Goal: Transaction & Acquisition: Purchase product/service

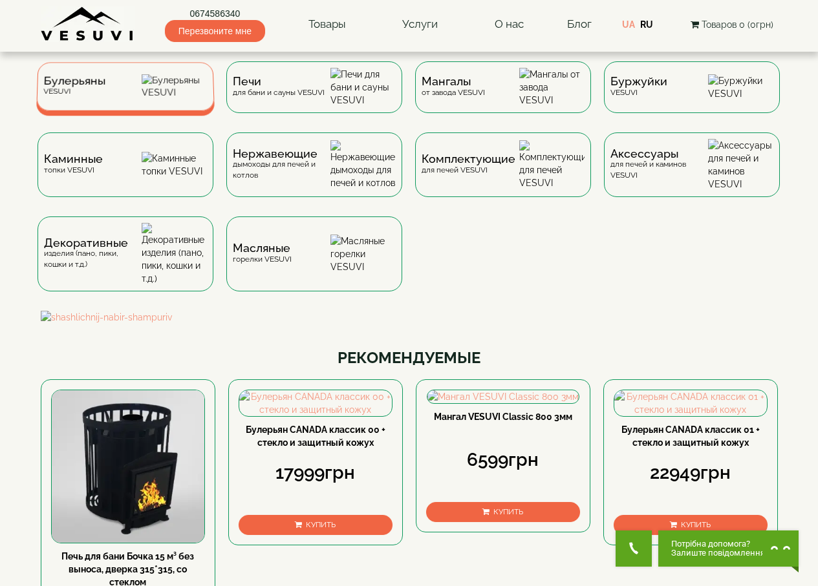
click at [62, 81] on span "Булерьяны" at bounding box center [74, 81] width 62 height 10
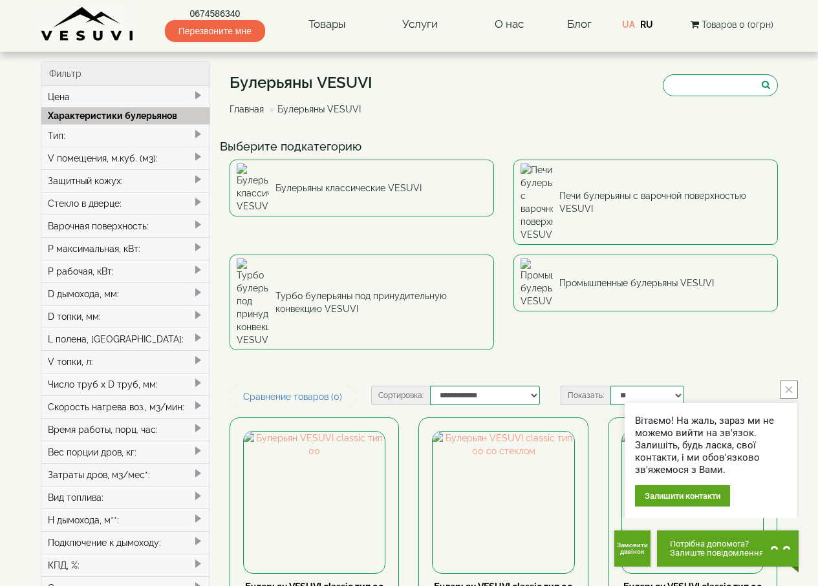
click at [188, 269] on div "P рабочая, кВт:" at bounding box center [125, 271] width 169 height 23
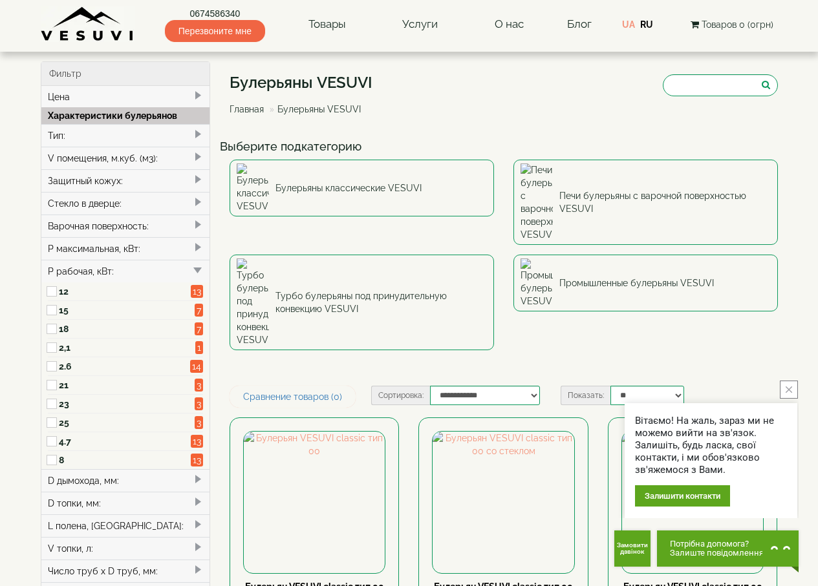
click at [188, 269] on div "P рабочая, кВт:" at bounding box center [125, 271] width 169 height 23
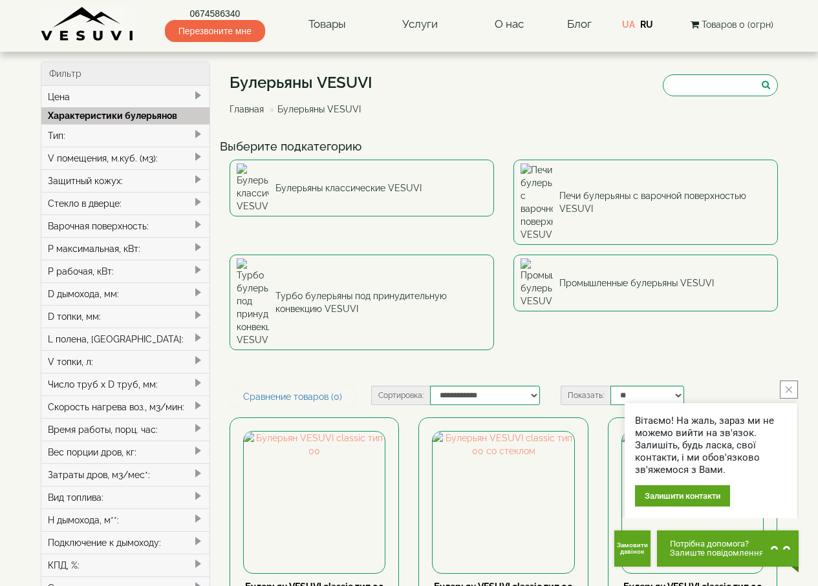
click at [189, 253] on div "P максимальная, кВт:" at bounding box center [125, 248] width 169 height 23
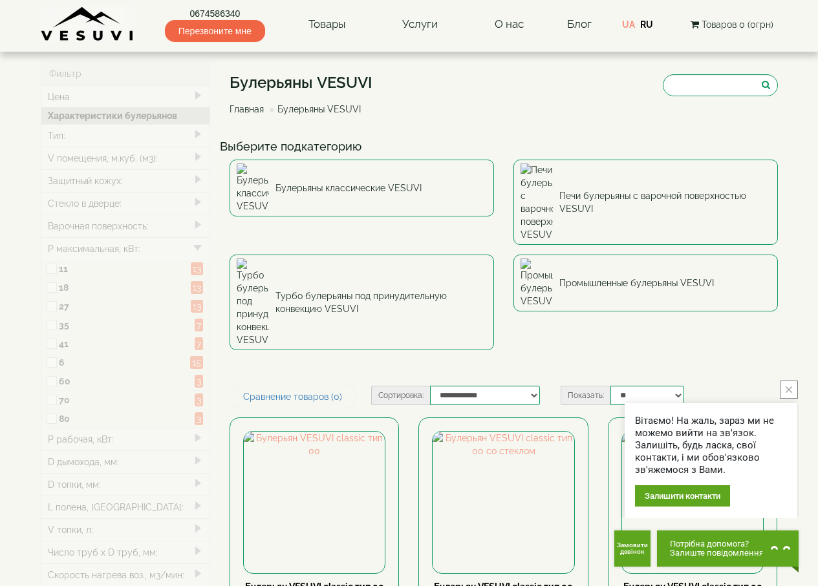
type input "*****"
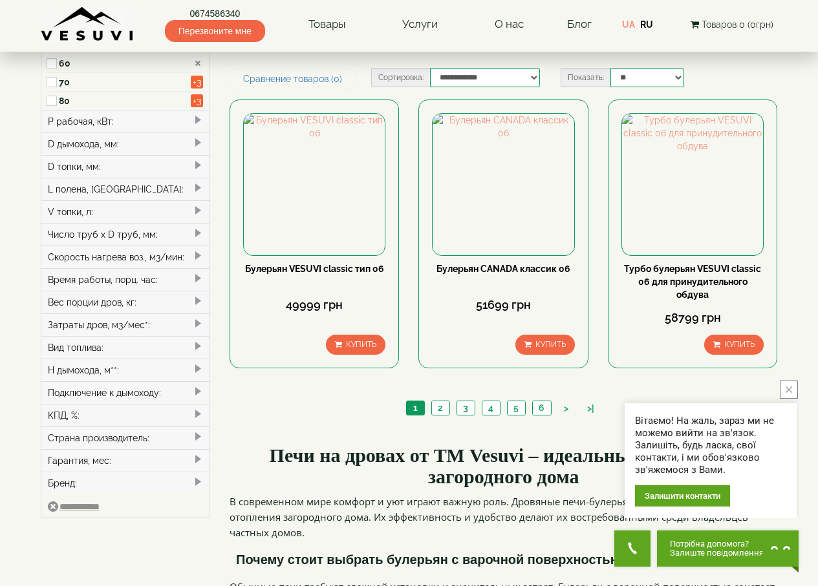
scroll to position [323, 0]
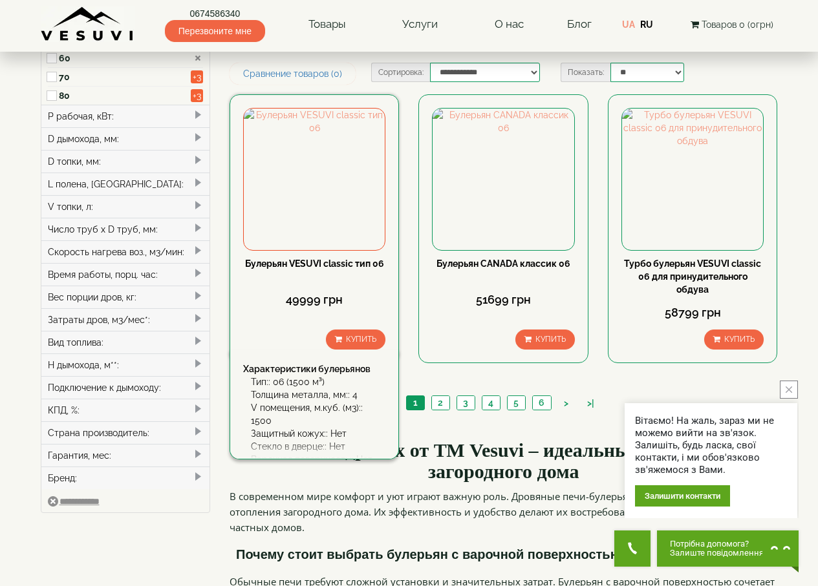
click at [329, 259] on link "Булерьян VESUVI classic тип 06" at bounding box center [314, 264] width 139 height 10
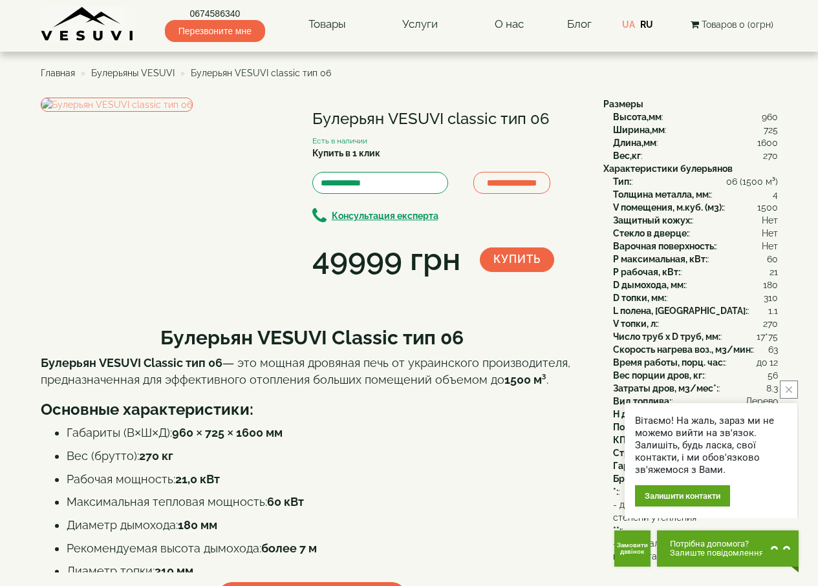
click at [787, 390] on icon "close button" at bounding box center [788, 390] width 6 height 6
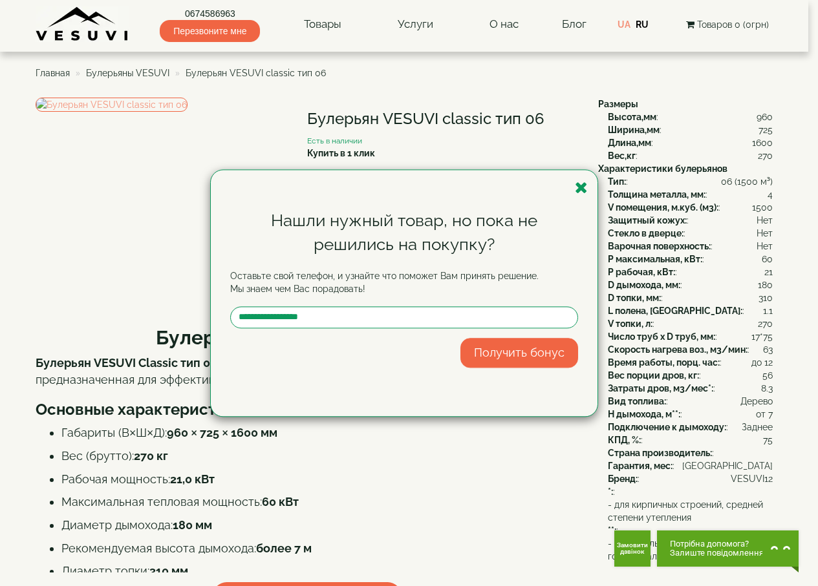
click at [588, 191] on div "Нашли нужный товар, но пока не решились на покупку? Оставьте свой телефон, и уз…" at bounding box center [404, 293] width 387 height 246
click at [586, 190] on icon "button" at bounding box center [581, 188] width 13 height 16
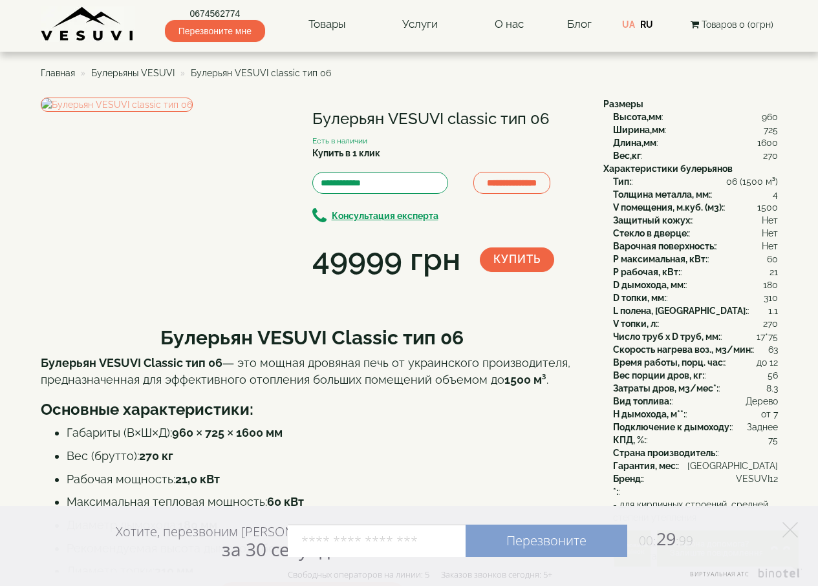
click at [146, 69] on span "Булерьяны VESUVI" at bounding box center [132, 73] width 83 height 10
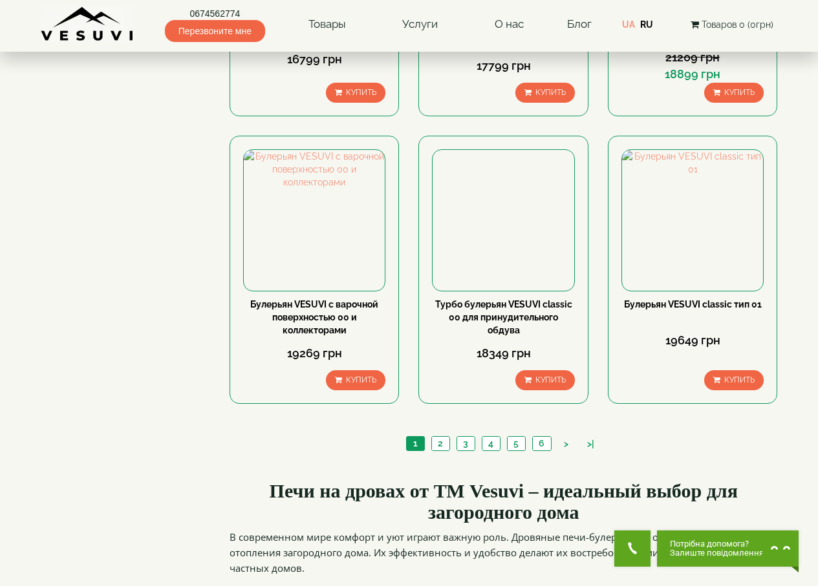
scroll to position [1422, 0]
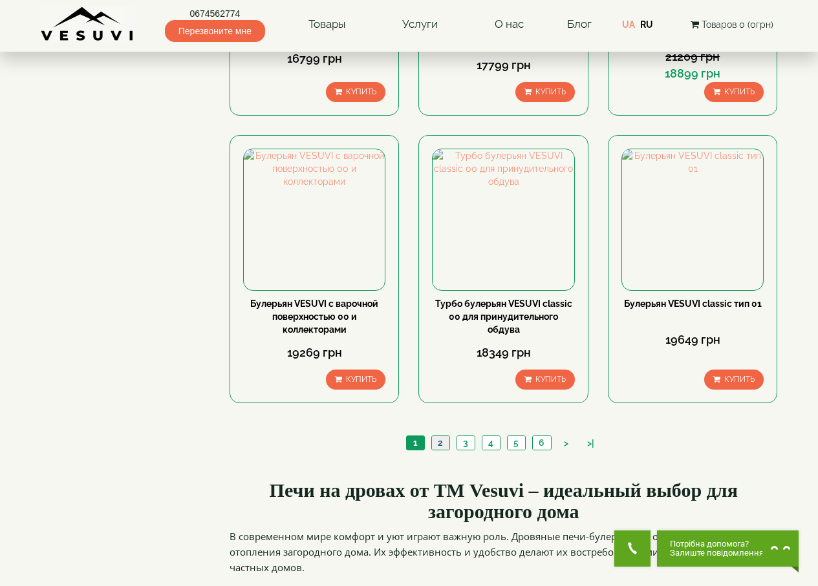
click at [440, 436] on link "2" at bounding box center [440, 443] width 18 height 14
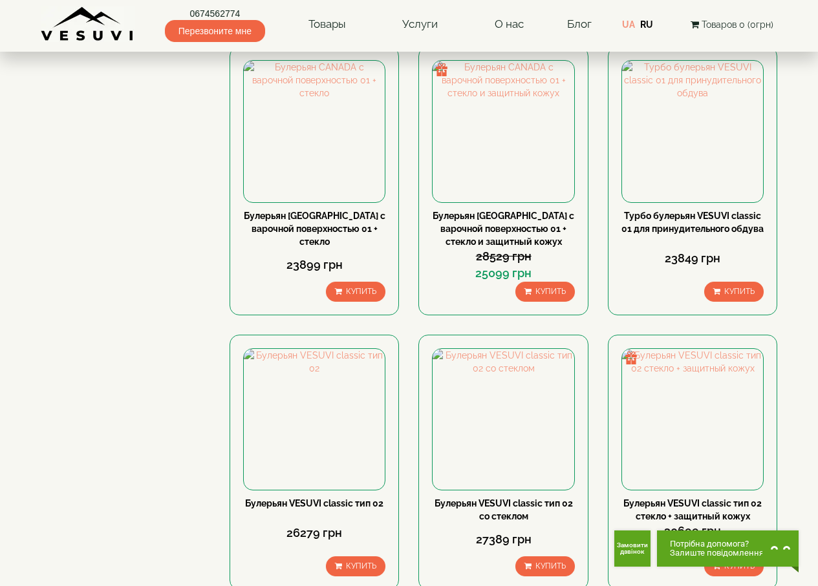
scroll to position [1228, 0]
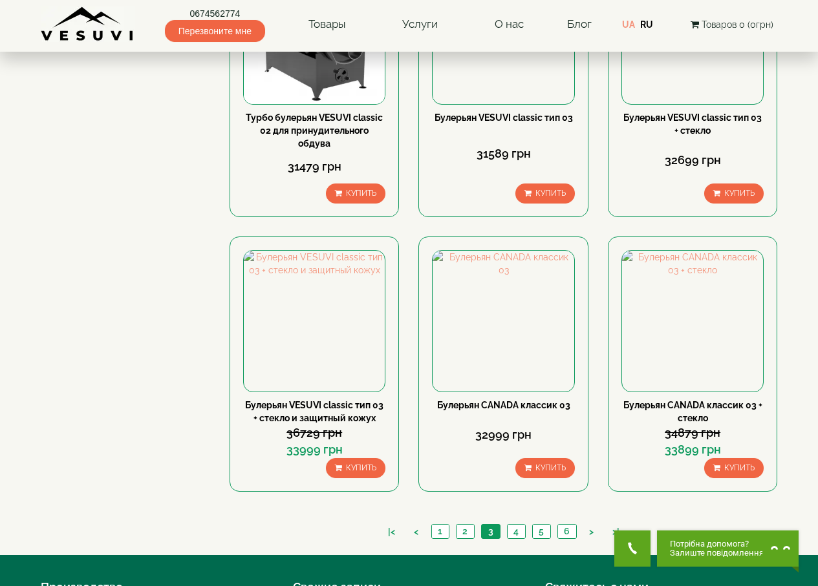
scroll to position [1412, 0]
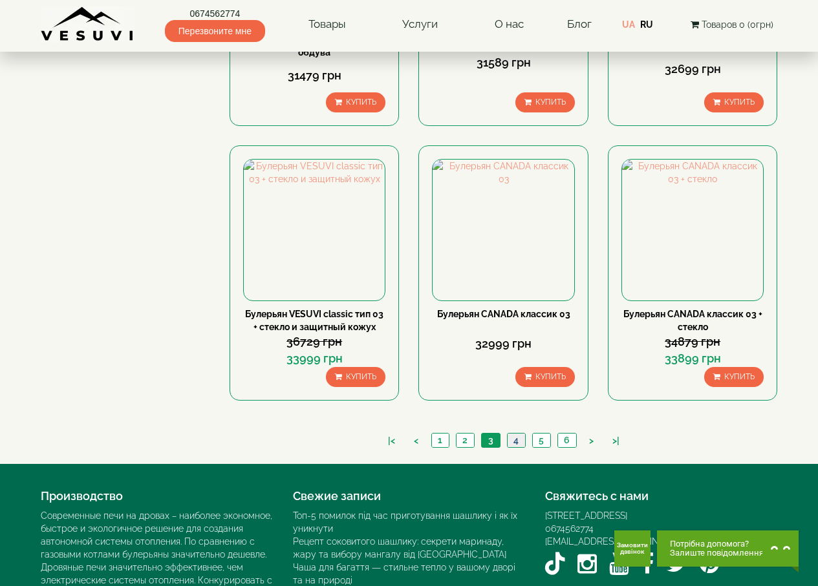
click at [508, 434] on link "4" at bounding box center [516, 441] width 18 height 14
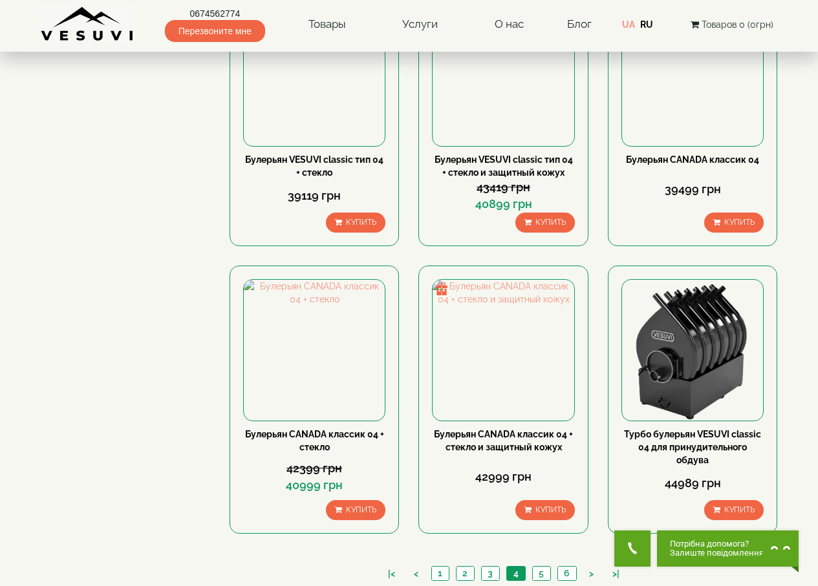
scroll to position [1293, 0]
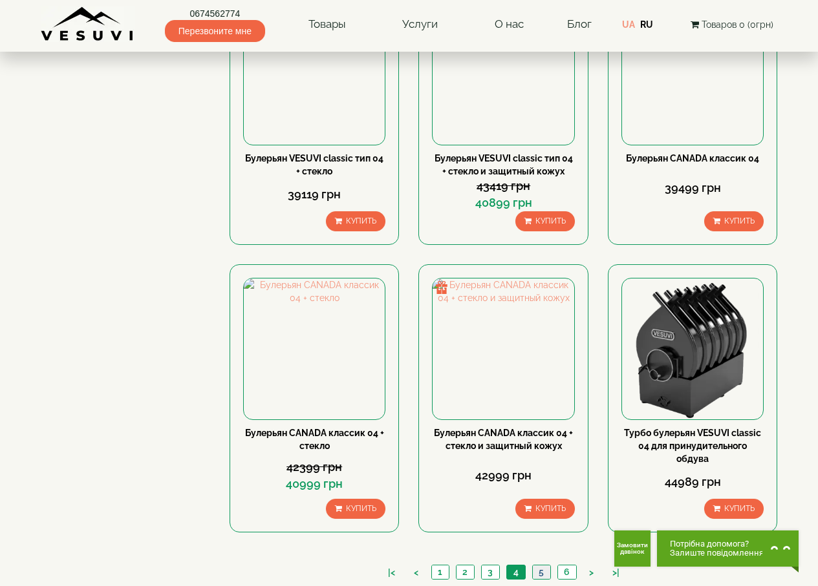
click at [538, 566] on link "5" at bounding box center [541, 573] width 18 height 14
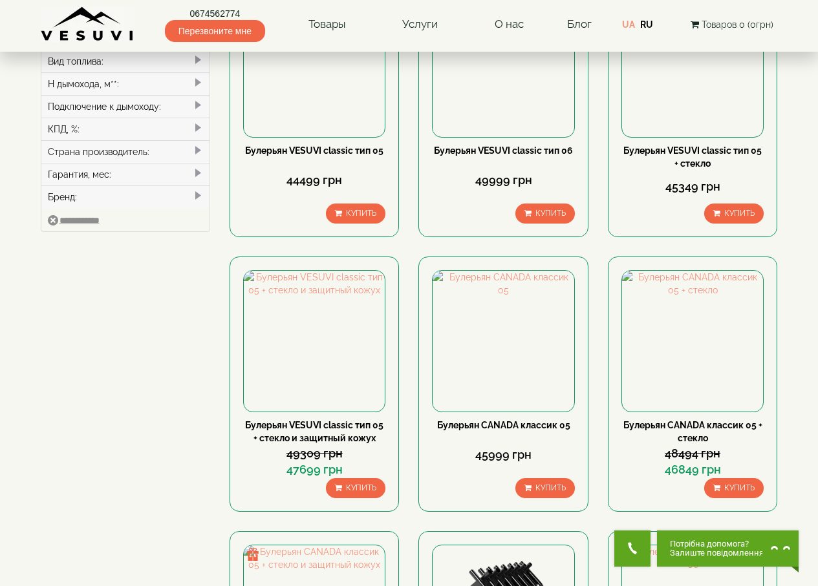
scroll to position [453, 0]
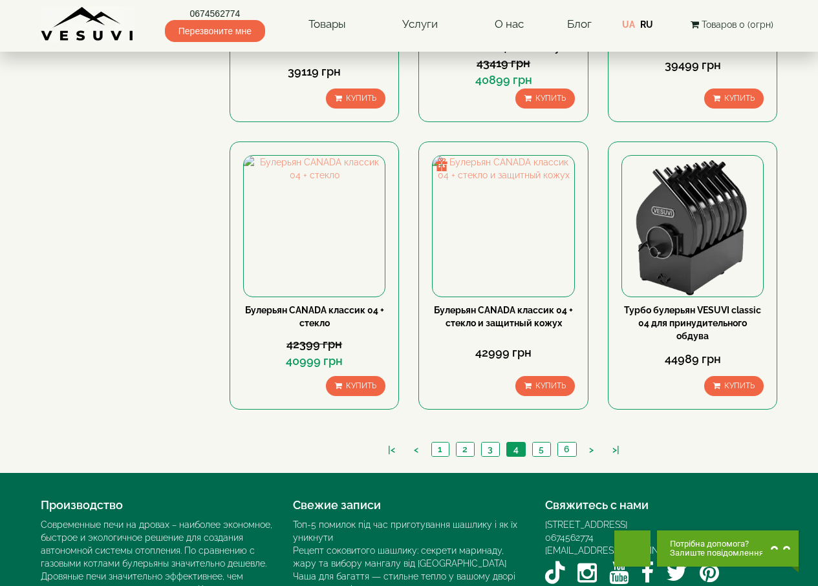
scroll to position [1425, 0]
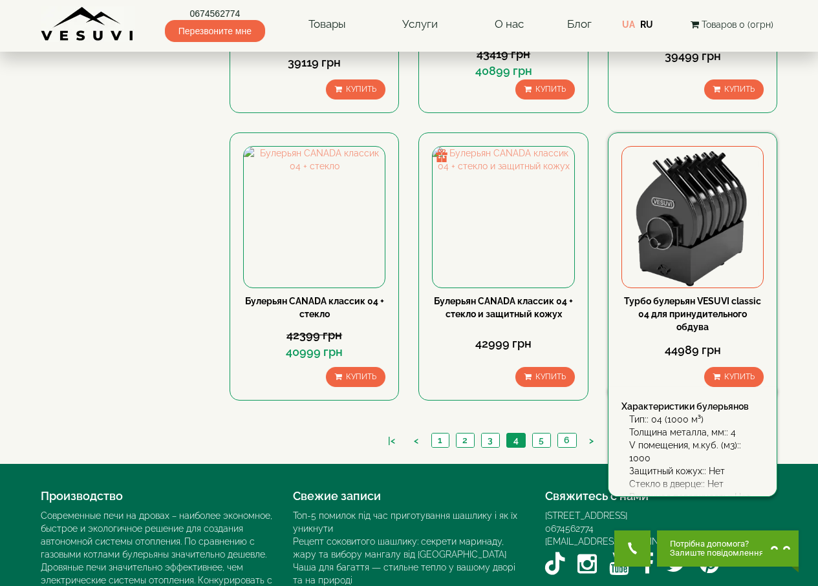
click at [683, 296] on link "Турбо булерьян VESUVI classic 04 для принудительного обдува" at bounding box center [692, 314] width 137 height 36
